Goal: Information Seeking & Learning: Stay updated

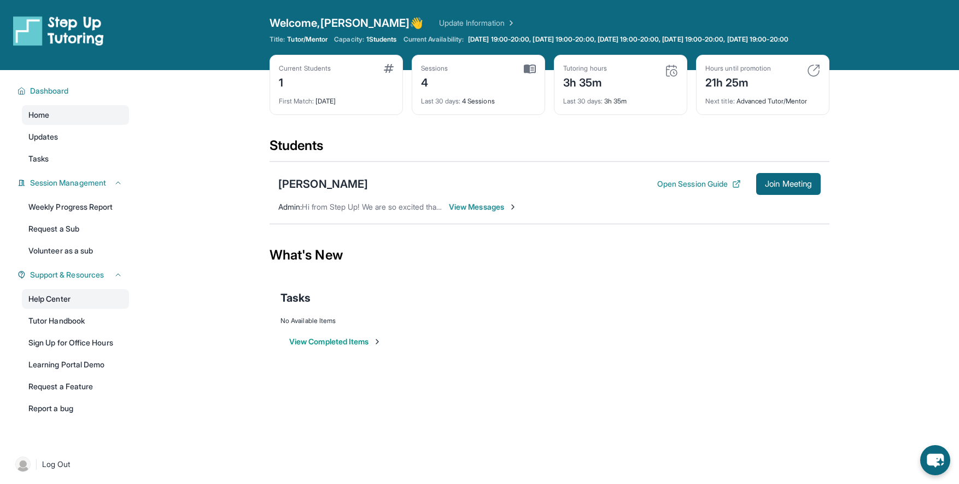
click at [74, 308] on link "Help Center" at bounding box center [75, 299] width 107 height 20
click at [583, 279] on div "What's New" at bounding box center [550, 255] width 560 height 48
click at [388, 73] on img at bounding box center [389, 68] width 10 height 9
click at [98, 144] on link "Updates" at bounding box center [75, 137] width 107 height 20
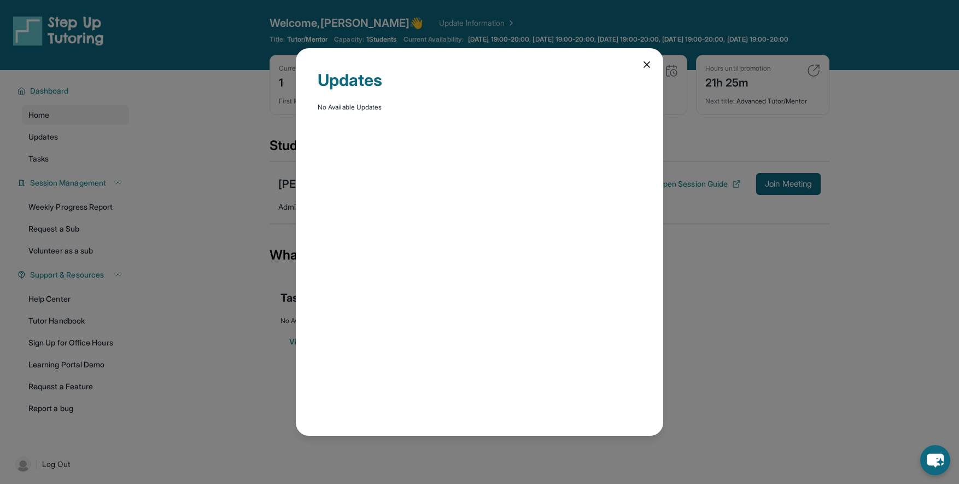
click at [648, 62] on icon at bounding box center [646, 64] width 5 height 5
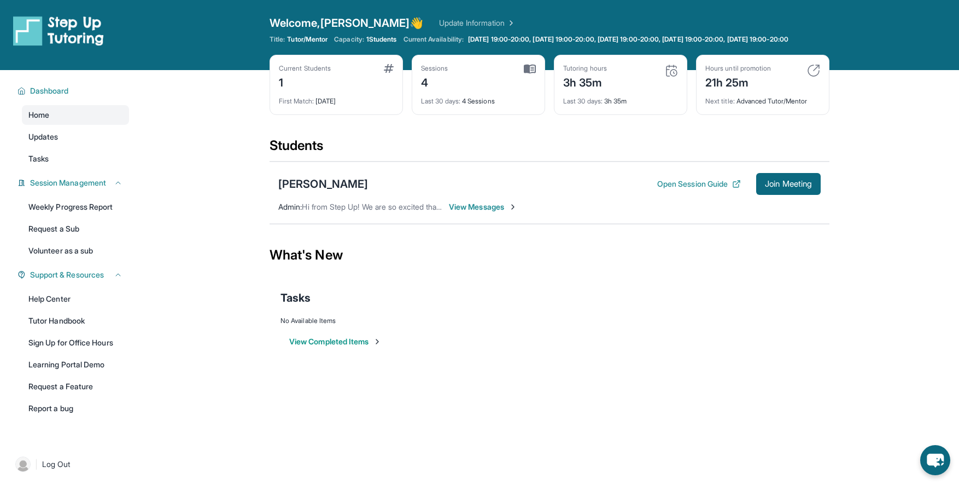
click at [439, 25] on link "Update Information" at bounding box center [477, 23] width 77 height 11
click at [517, 343] on div "View Completed Items" at bounding box center [550, 341] width 538 height 33
